Goal: Task Accomplishment & Management: Complete application form

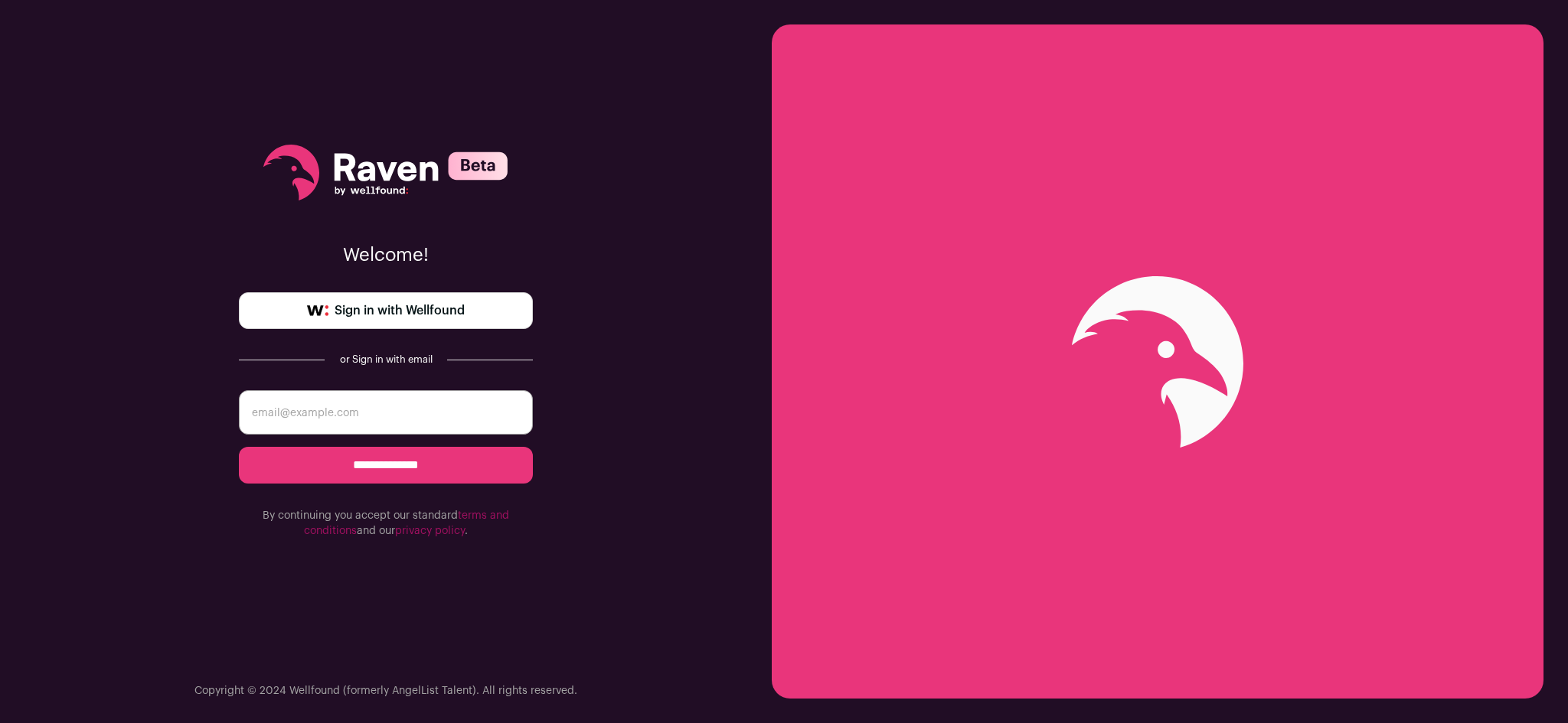
click at [466, 316] on link "Sign in with Wellfound" at bounding box center [386, 310] width 294 height 37
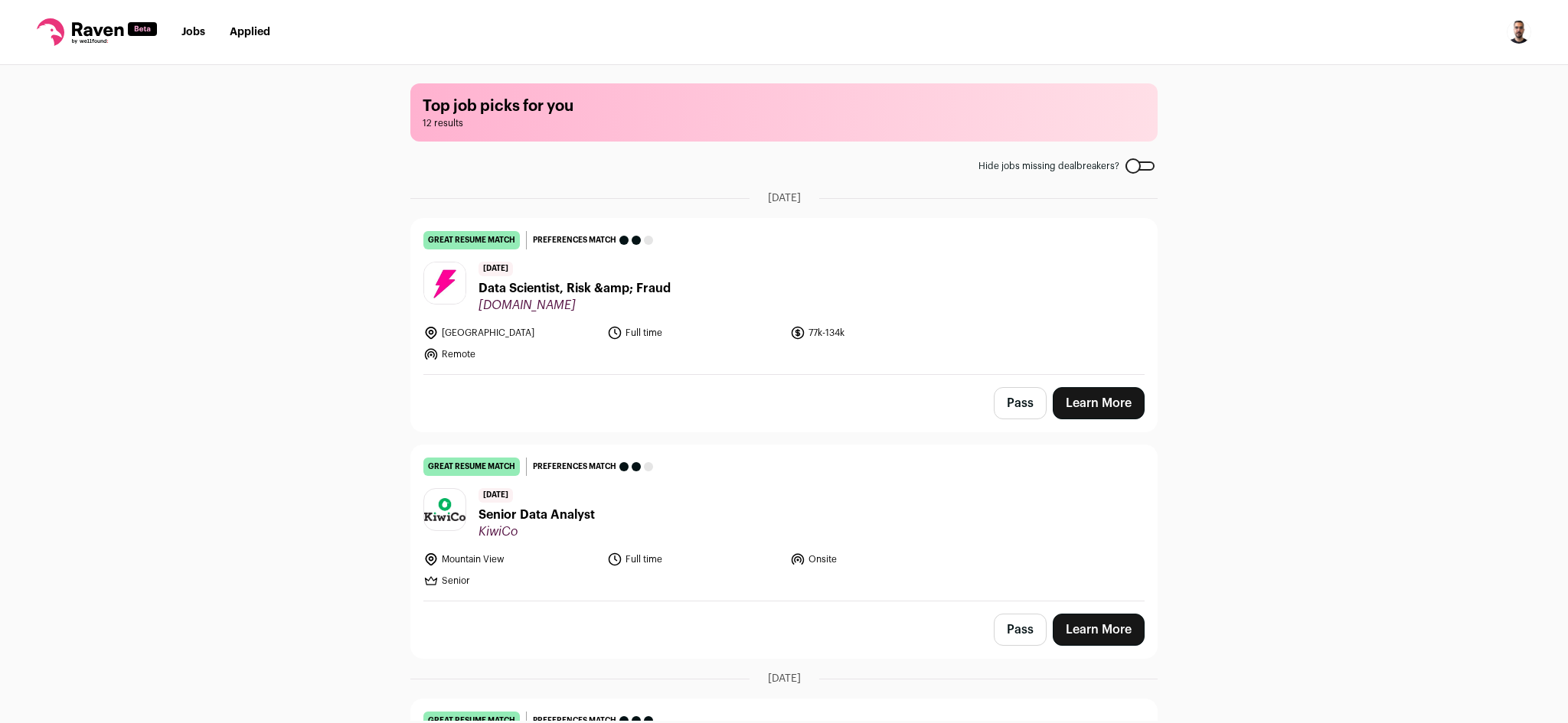
click at [1081, 396] on link "Learn More" at bounding box center [1098, 404] width 92 height 32
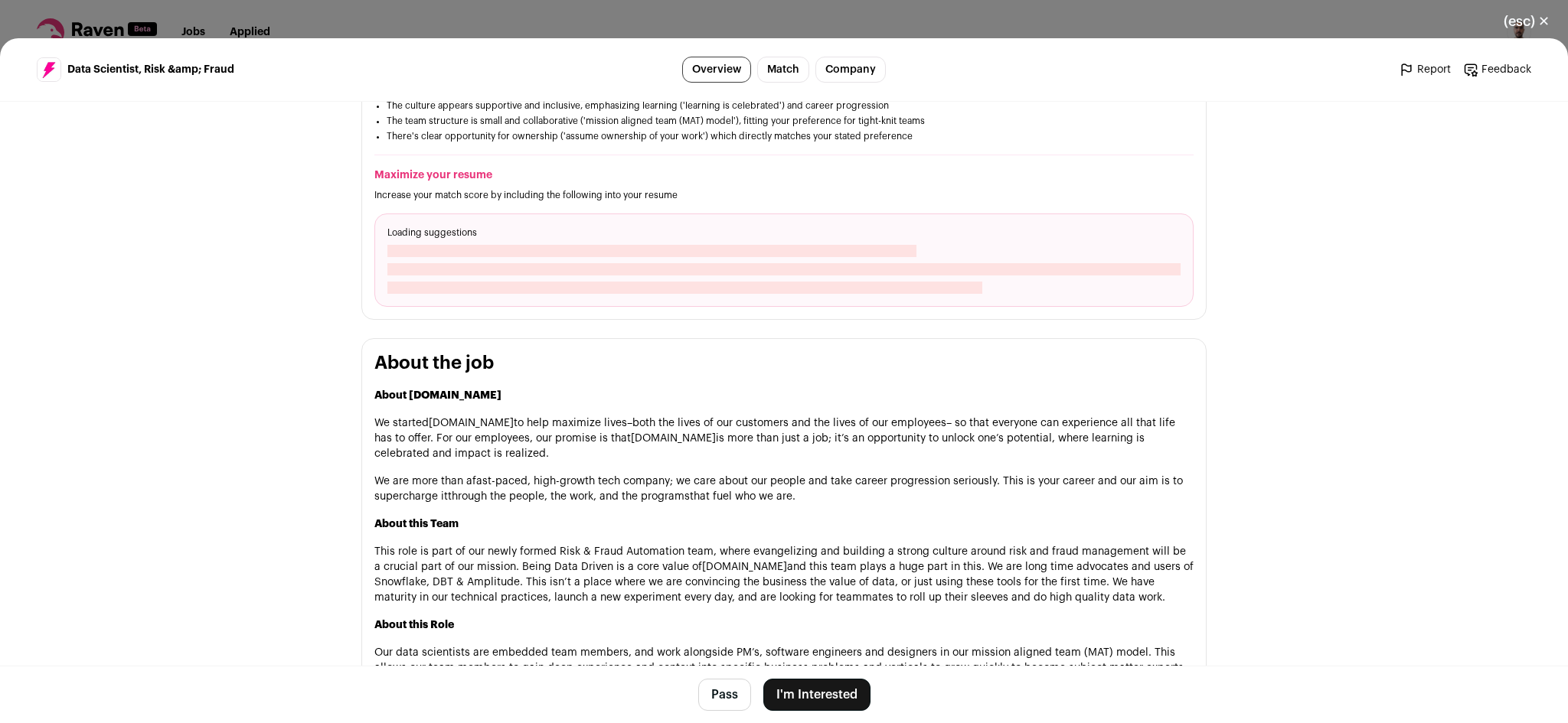
scroll to position [510, 0]
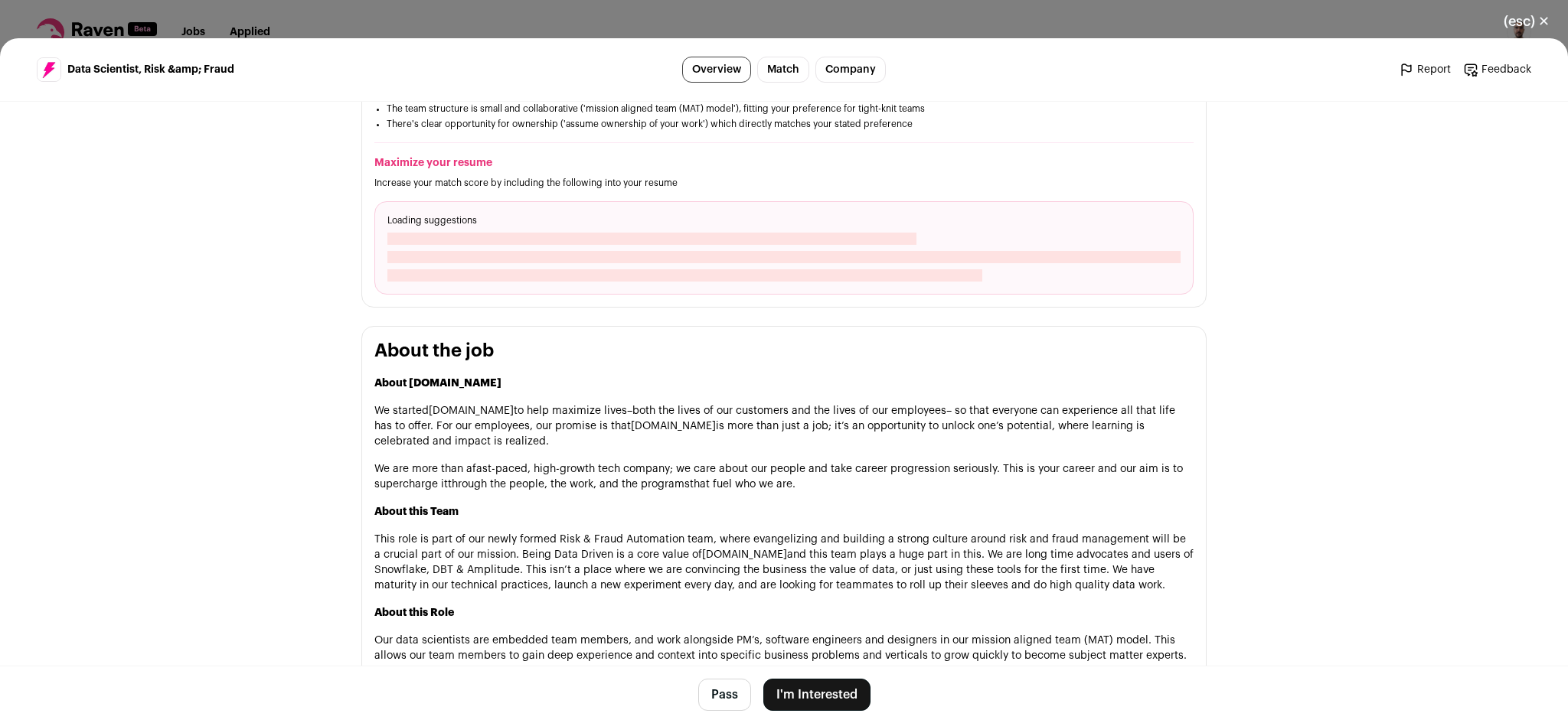
click at [841, 691] on button "I'm Interested" at bounding box center [816, 695] width 107 height 32
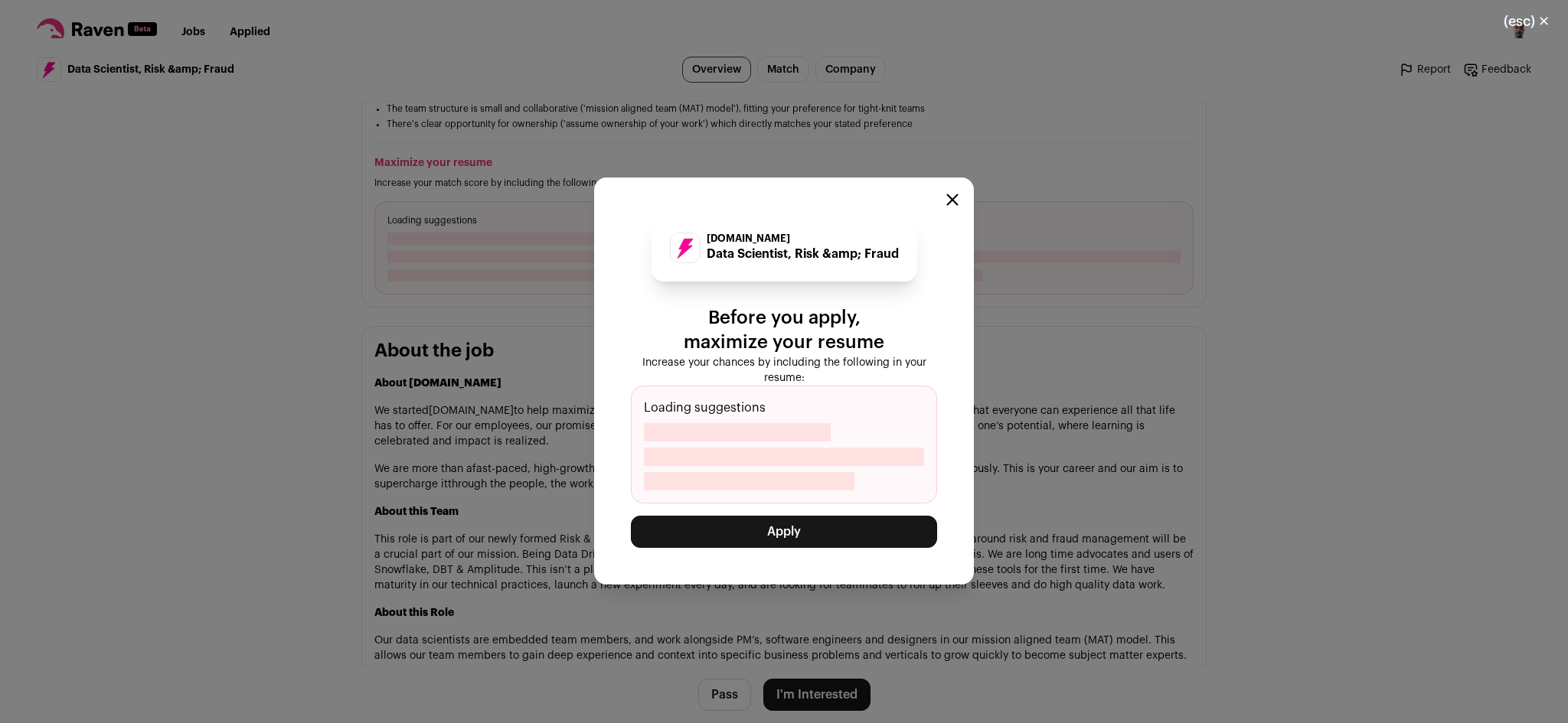
click at [794, 539] on button "Apply" at bounding box center [784, 532] width 306 height 32
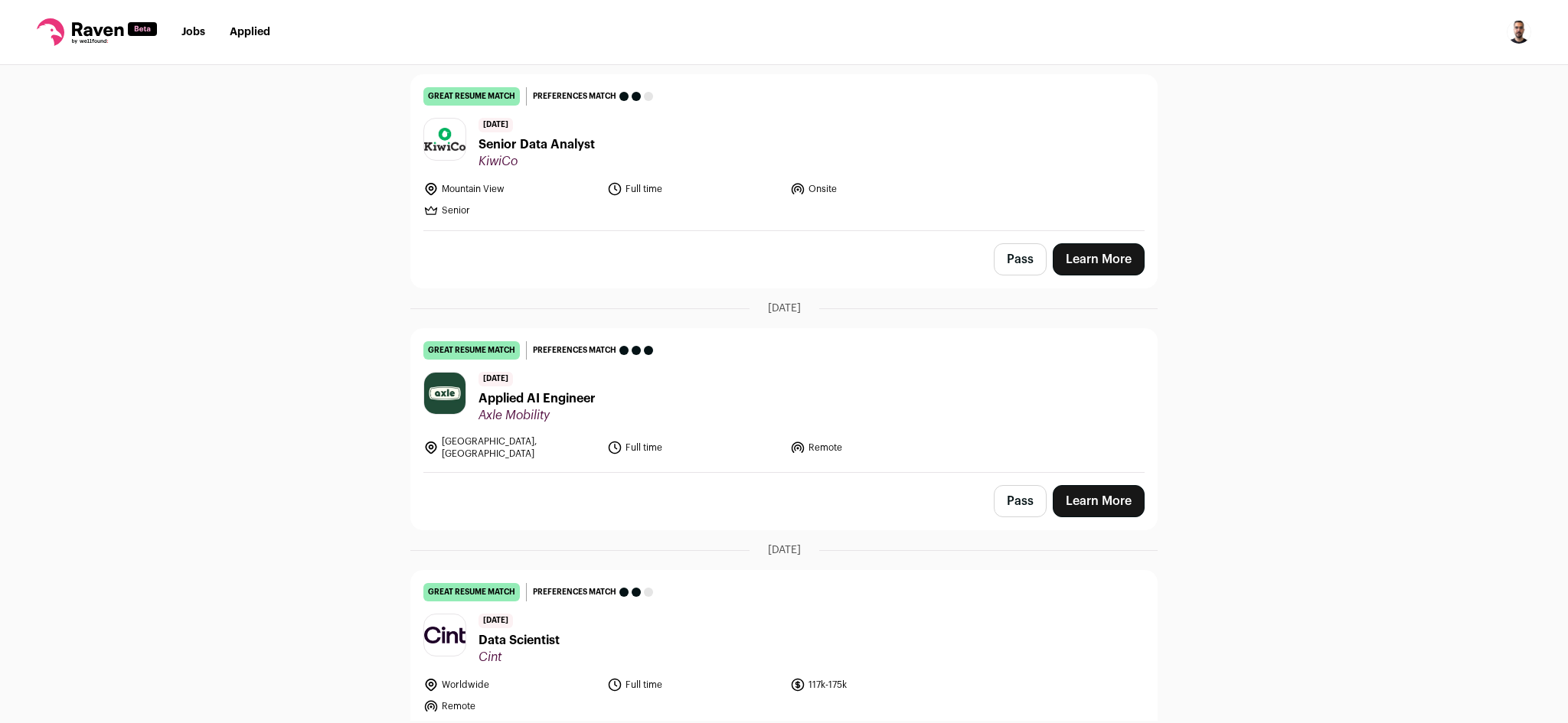
scroll to position [102, 0]
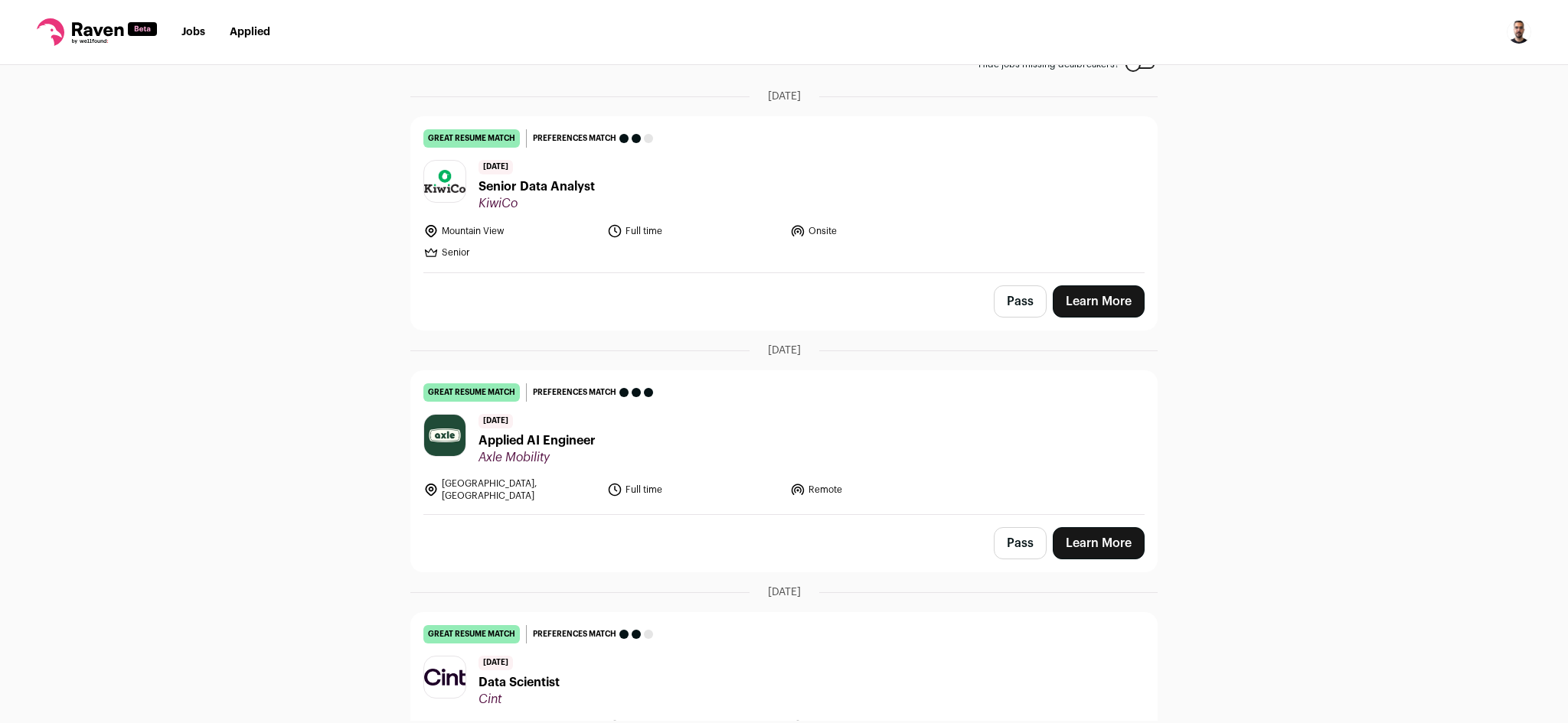
click at [1115, 304] on link "Learn More" at bounding box center [1098, 301] width 92 height 32
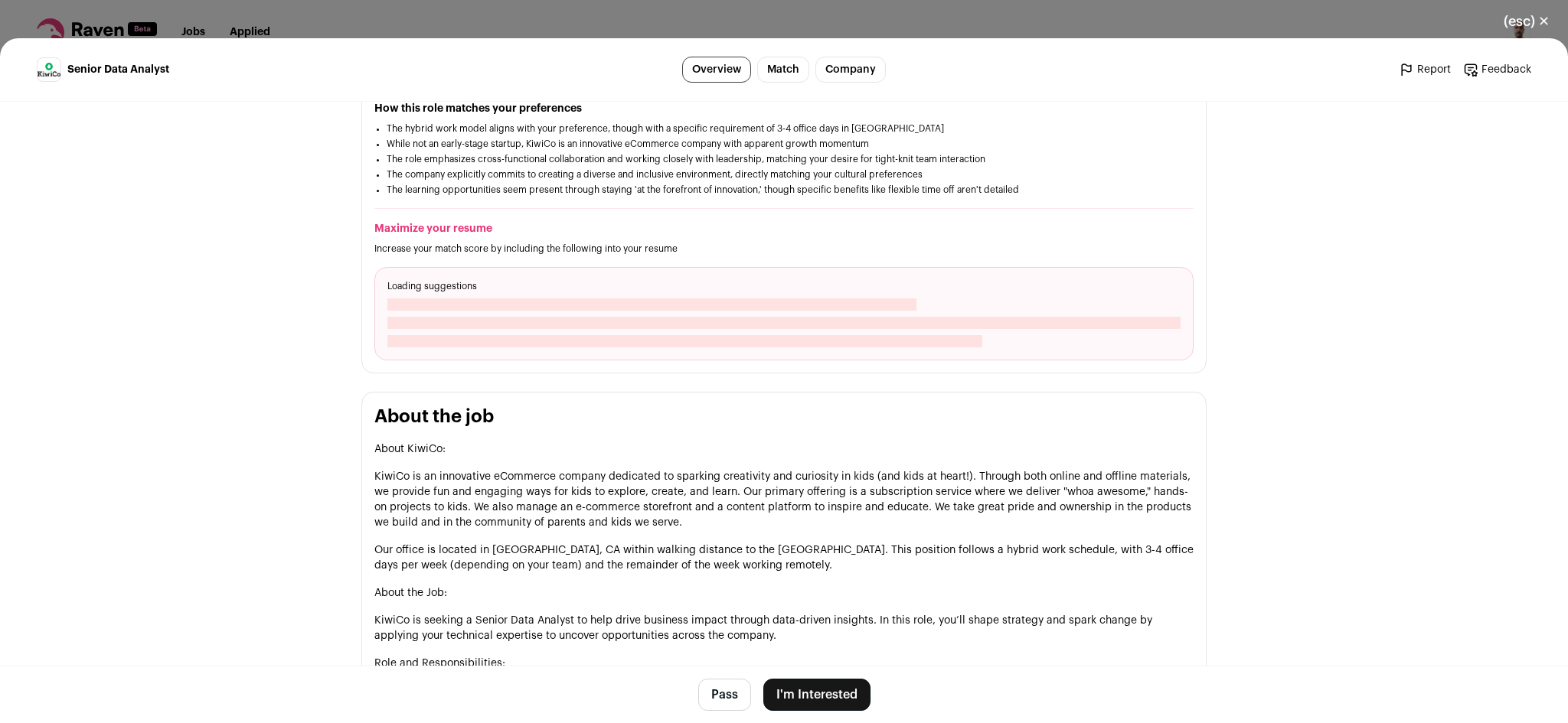
scroll to position [434, 0]
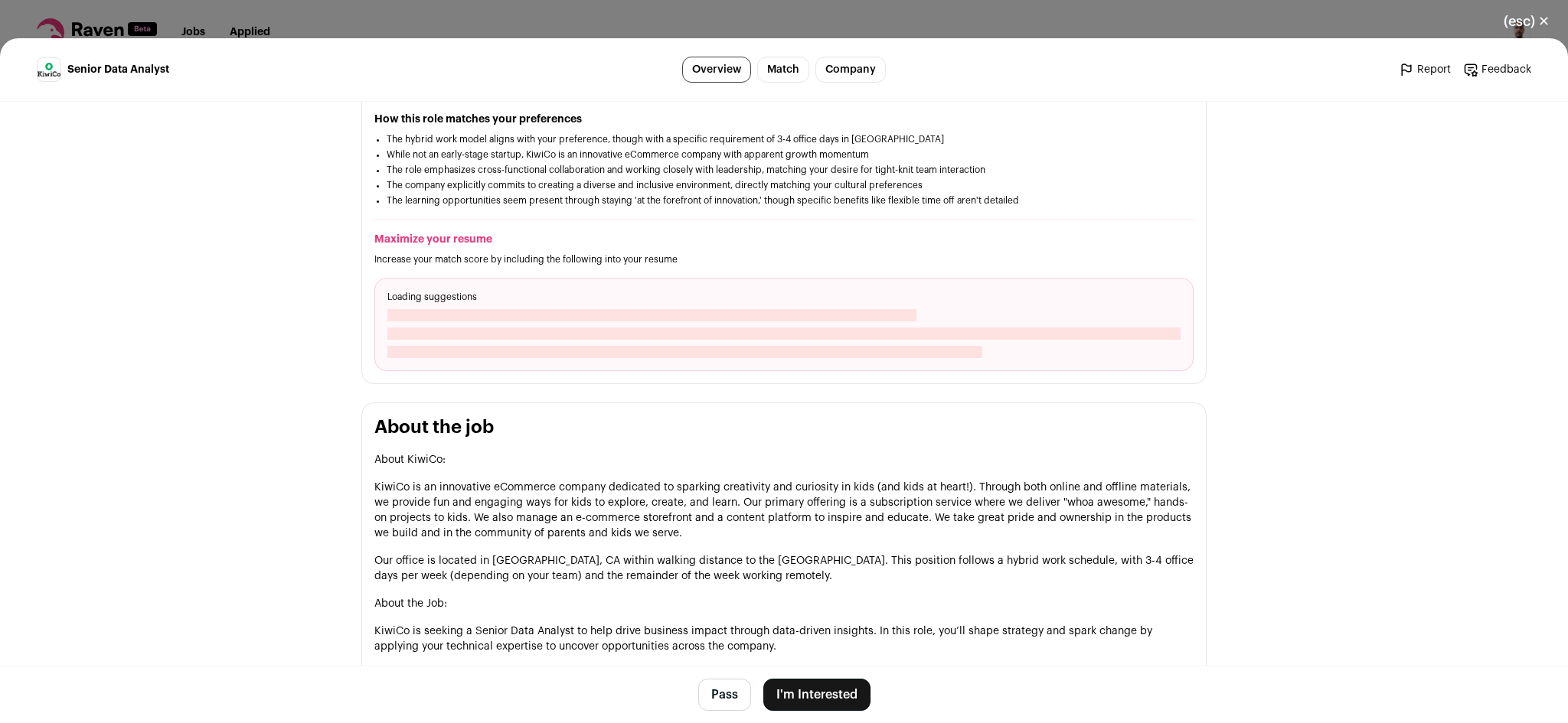
click at [837, 703] on button "I'm Interested" at bounding box center [816, 695] width 107 height 32
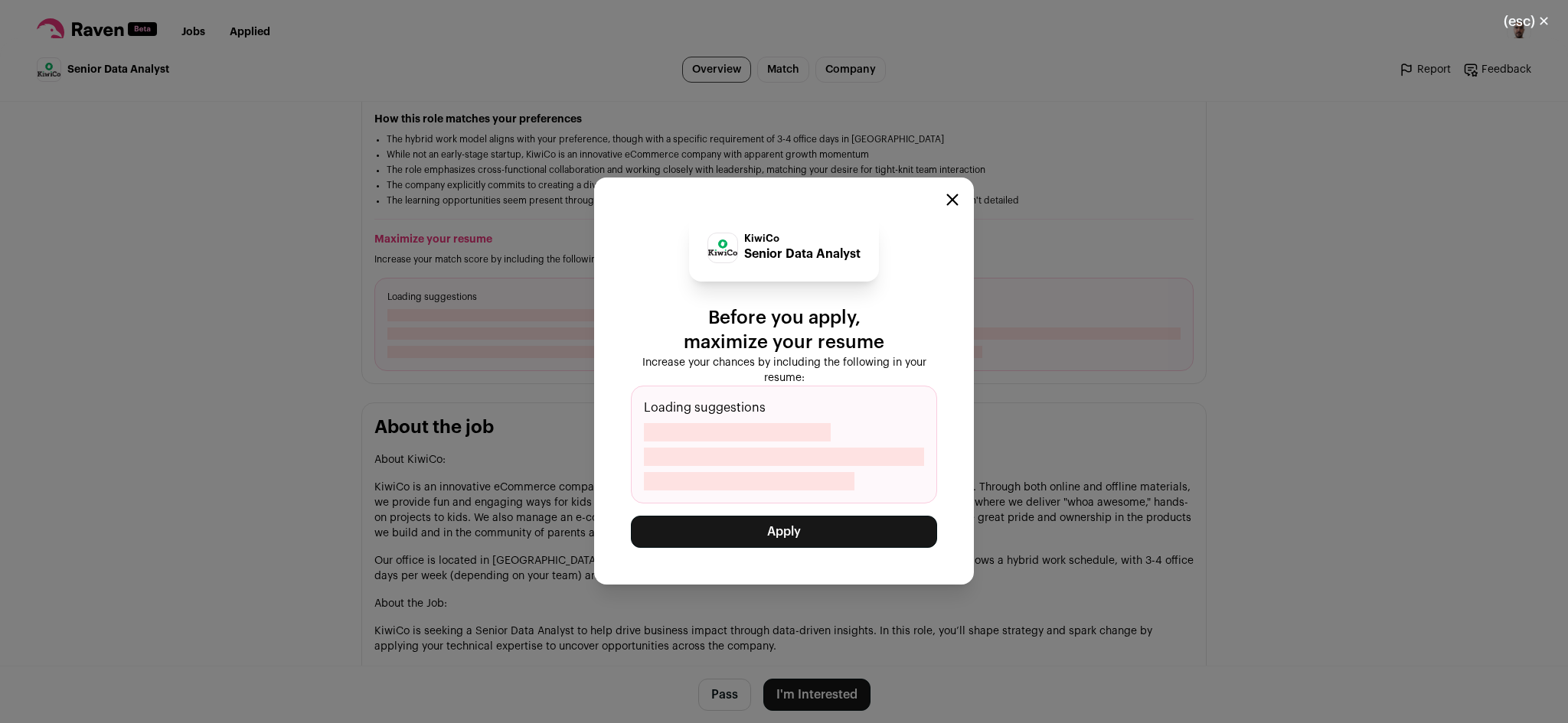
click at [824, 544] on button "Apply" at bounding box center [784, 532] width 306 height 32
